Goal: Obtain resource: Download file/media

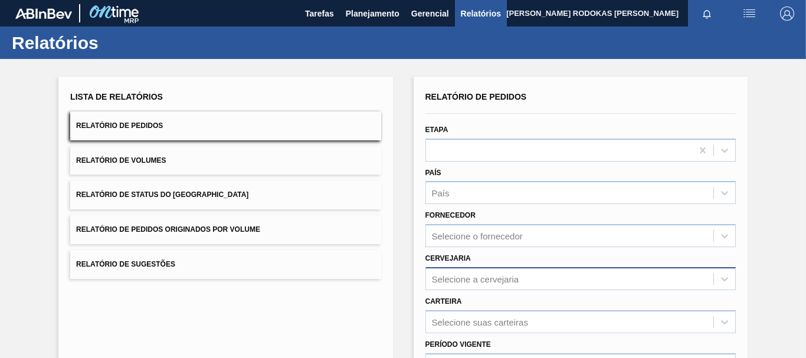
scroll to position [118, 0]
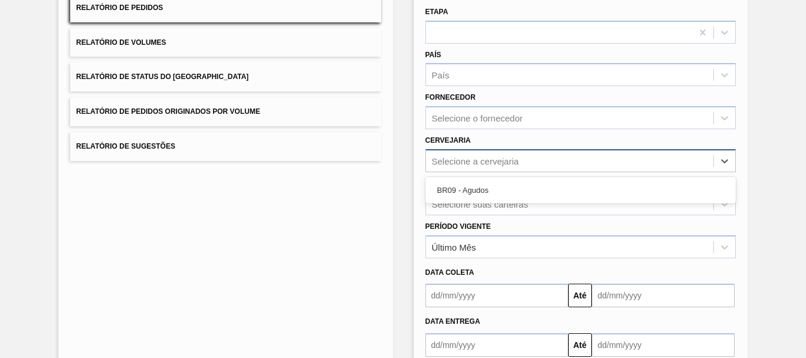
click at [438, 166] on div "Selecione a cervejaria" at bounding box center [569, 160] width 287 height 17
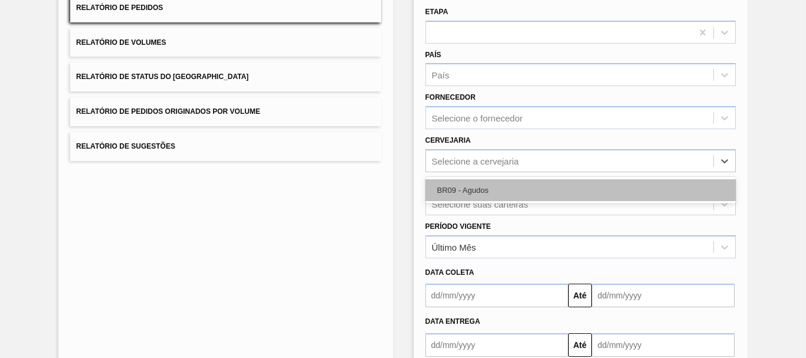
click at [443, 188] on div "BR09 - Agudos" at bounding box center [580, 190] width 310 height 22
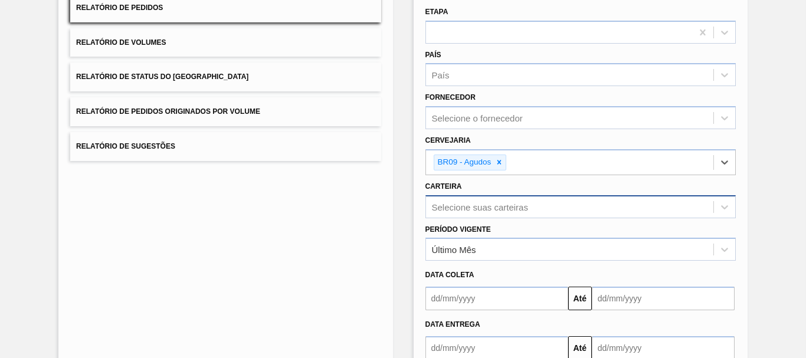
click at [452, 201] on div "Selecione suas carteiras" at bounding box center [580, 206] width 310 height 23
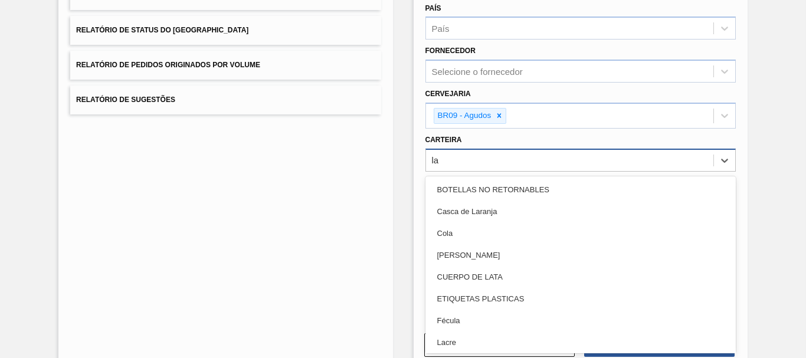
type input "lat"
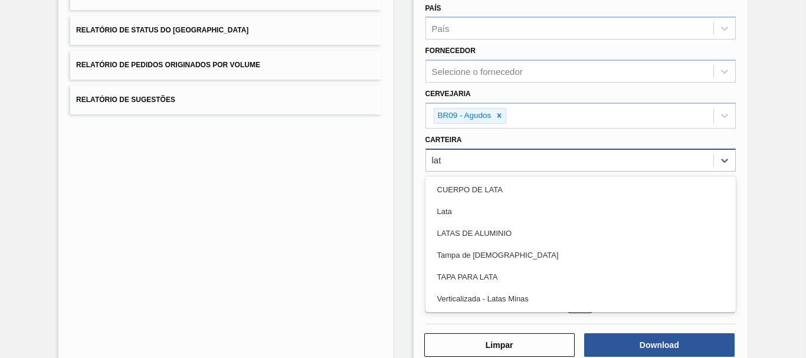
click at [452, 201] on div "Lata" at bounding box center [580, 212] width 310 height 22
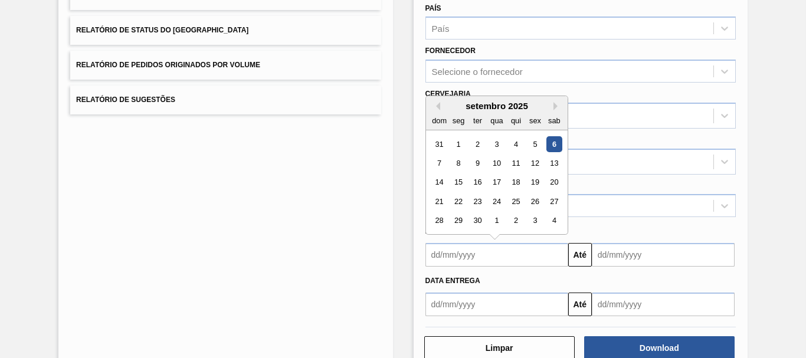
click at [520, 264] on input "text" at bounding box center [496, 255] width 143 height 24
click at [436, 113] on div "dom" at bounding box center [439, 121] width 16 height 16
click at [435, 106] on button "Previous Month" at bounding box center [436, 106] width 8 height 8
click at [456, 223] on div "25" at bounding box center [458, 221] width 16 height 16
type input "[DATE]"
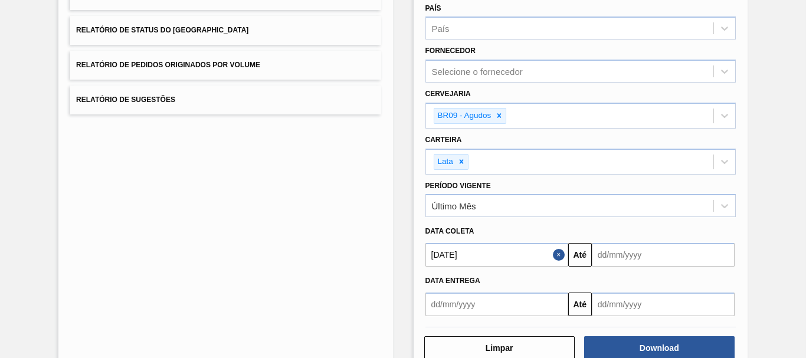
click at [624, 258] on input "text" at bounding box center [663, 255] width 143 height 24
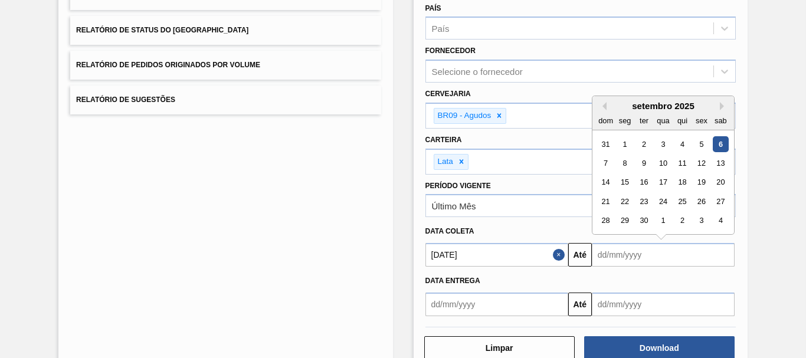
click at [717, 106] on div "setembro 2025" at bounding box center [663, 106] width 142 height 10
click at [723, 104] on button "Next Month" at bounding box center [724, 106] width 8 height 8
click at [702, 218] on div "31" at bounding box center [701, 221] width 16 height 16
type input "[DATE]"
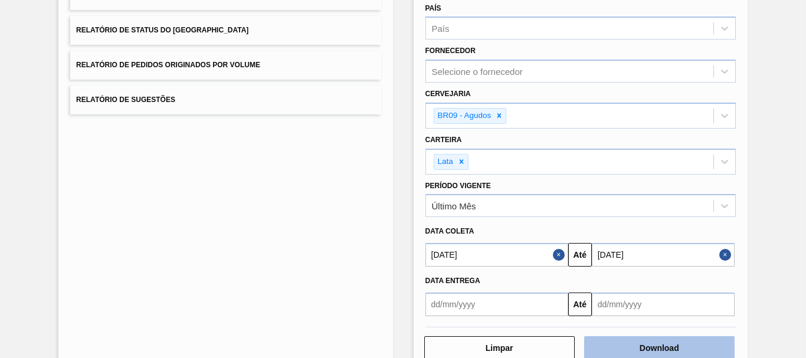
click at [653, 336] on button "Download" at bounding box center [659, 348] width 150 height 24
